Goal: Transaction & Acquisition: Purchase product/service

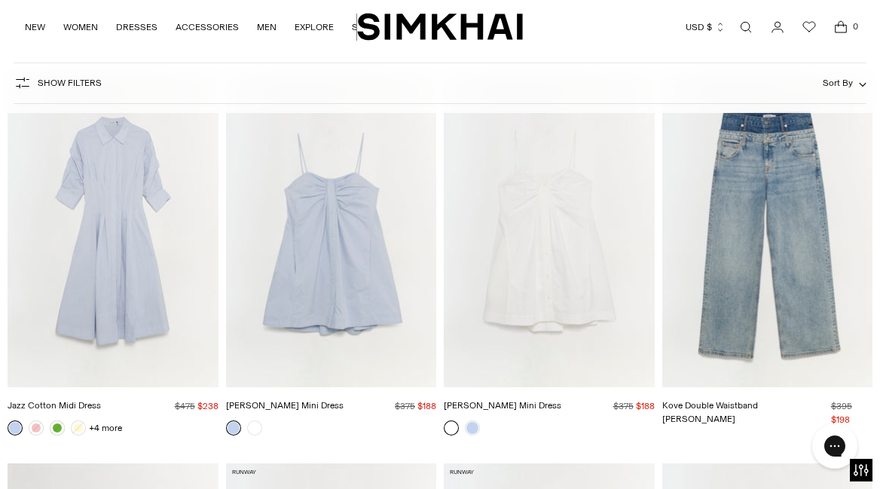
scroll to position [7553, 0]
click at [0, 0] on img "Jazz Cotton Midi Dress" at bounding box center [0, 0] width 0 height 0
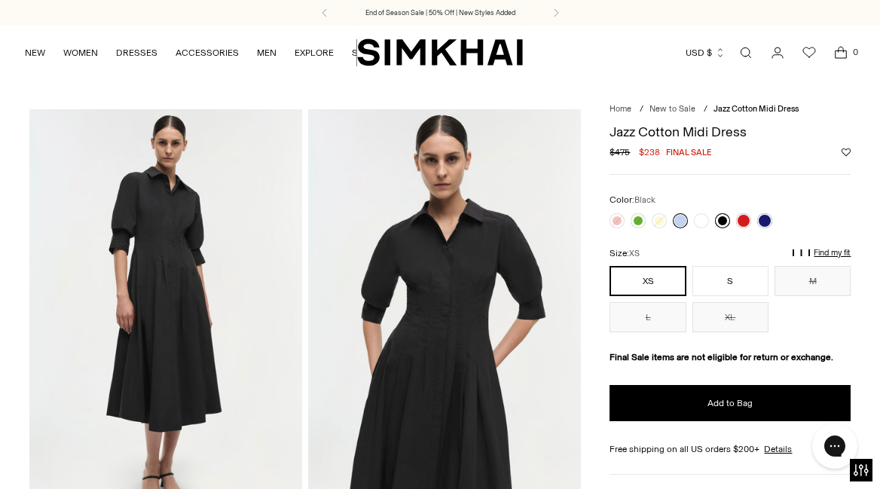
click at [722, 217] on link at bounding box center [722, 220] width 15 height 15
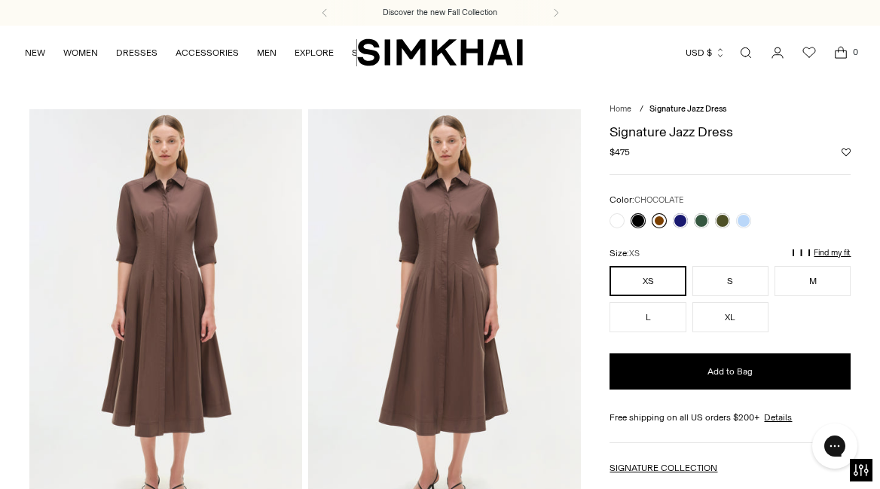
click at [661, 216] on link at bounding box center [659, 220] width 15 height 15
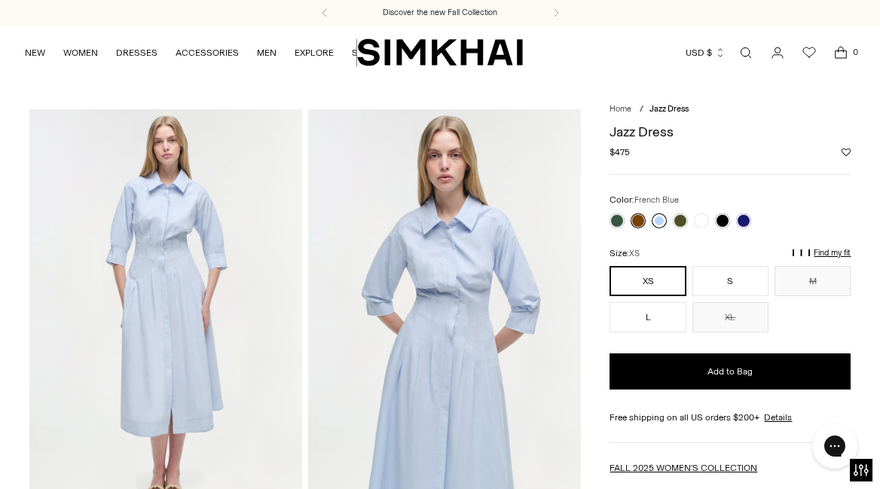
click at [658, 216] on link at bounding box center [659, 220] width 15 height 15
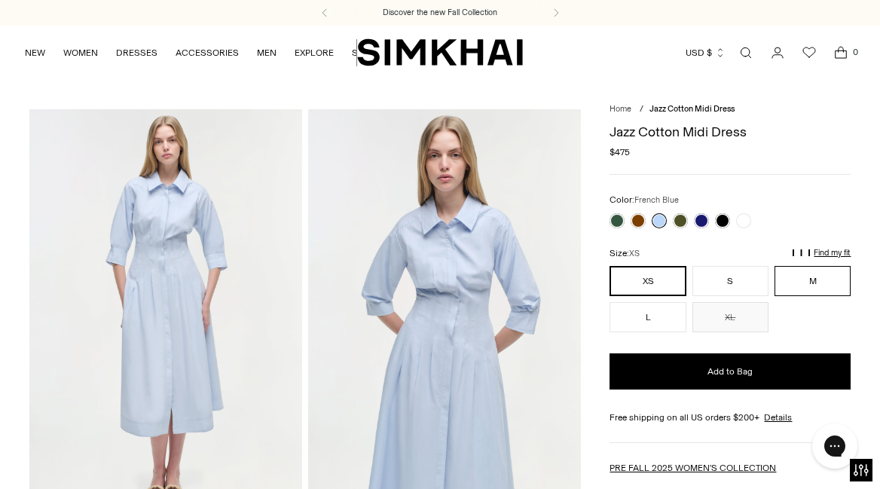
click at [805, 279] on button "M" at bounding box center [812, 281] width 76 height 30
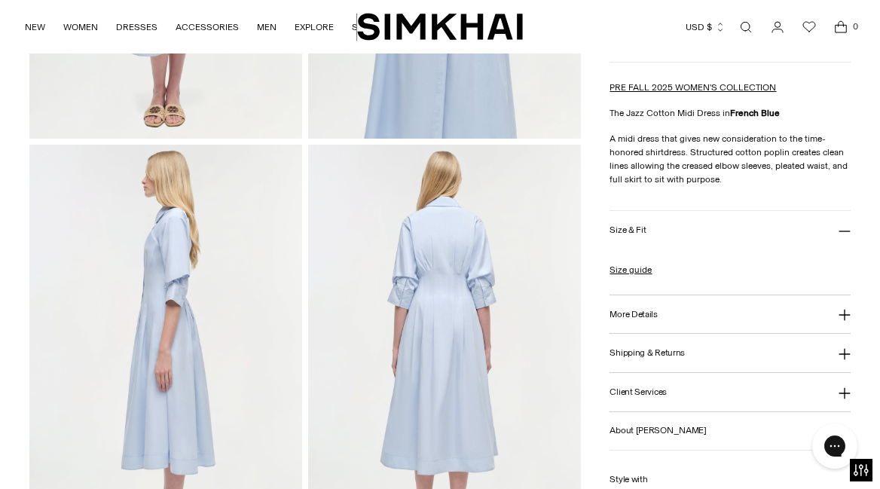
scroll to position [381, 0]
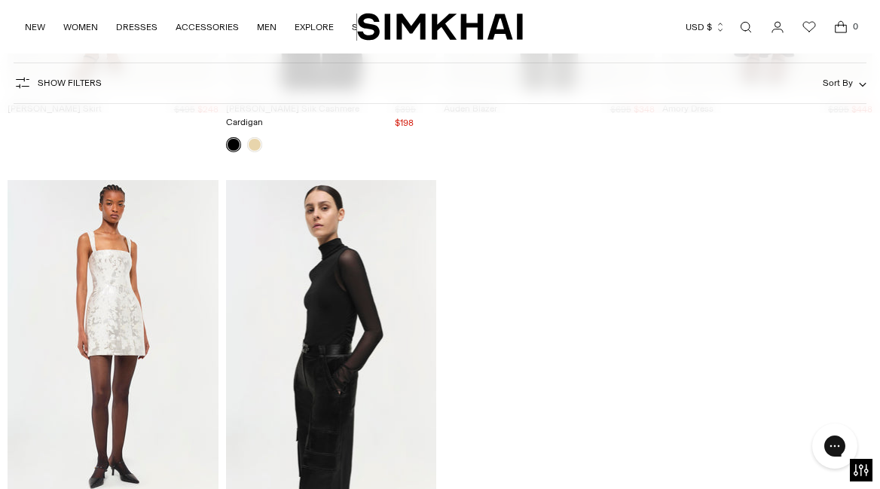
scroll to position [19485, 0]
